Goal: Task Accomplishment & Management: Manage account settings

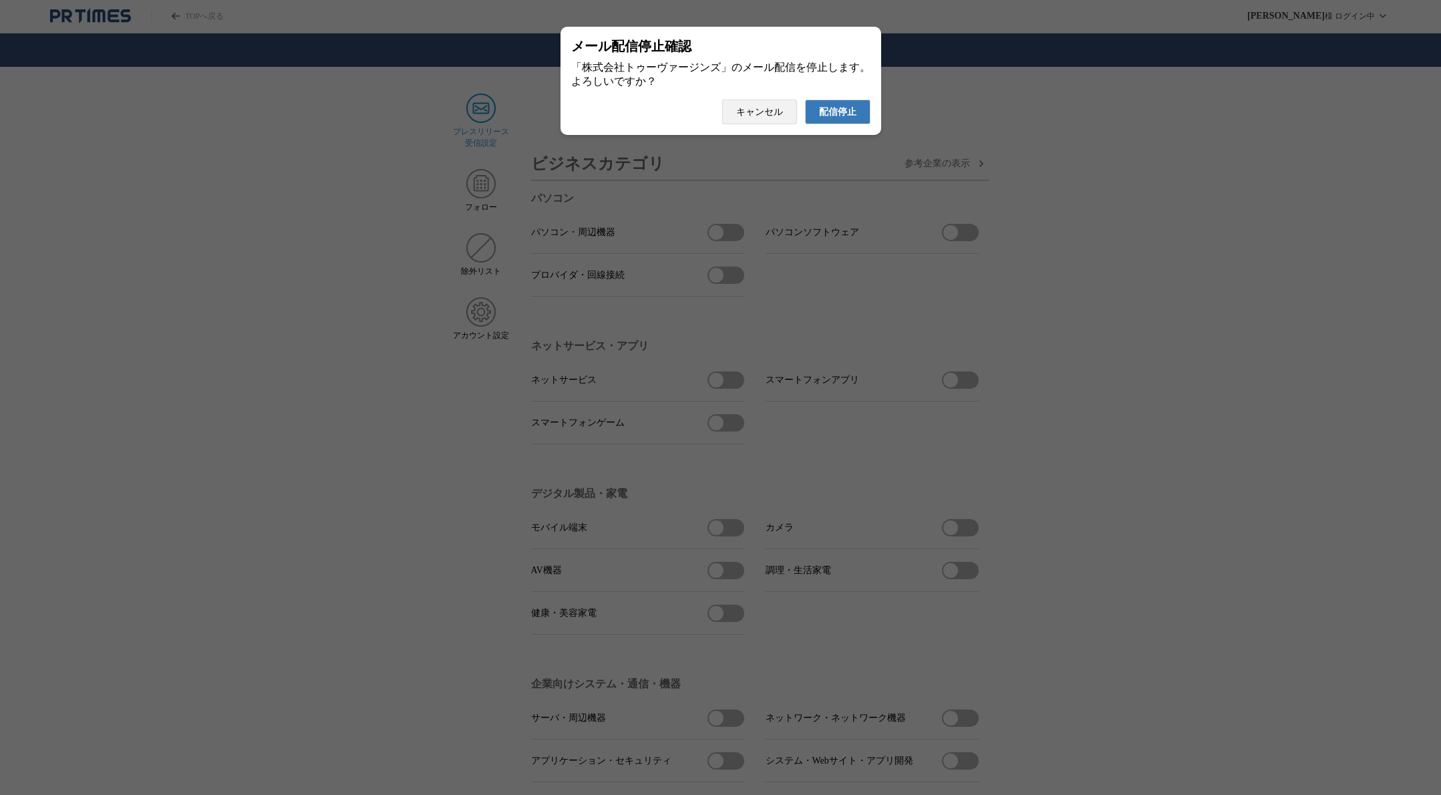
click at [829, 118] on span "配信停止" at bounding box center [837, 112] width 37 height 12
click at [831, 113] on span "配信停止" at bounding box center [837, 112] width 37 height 12
